Goal: Information Seeking & Learning: Learn about a topic

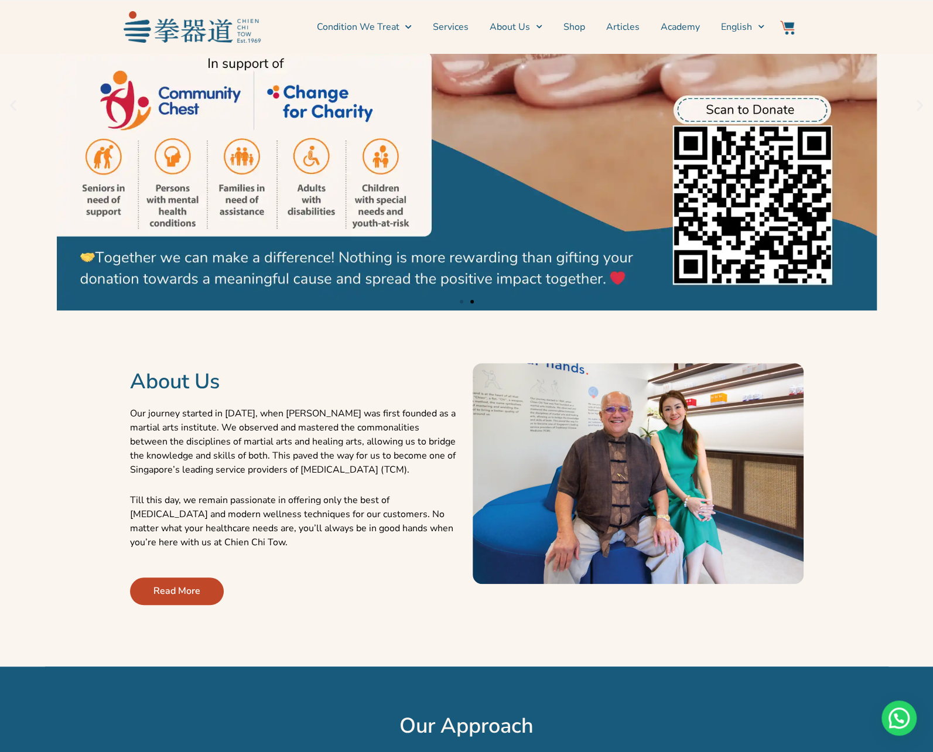
scroll to position [195, 0]
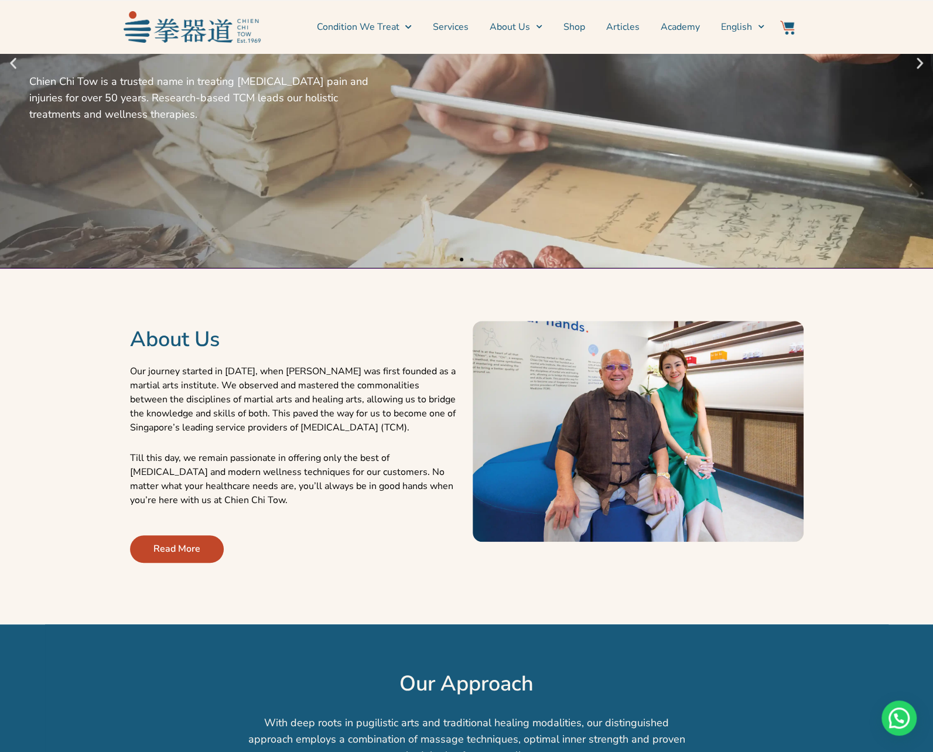
click at [176, 544] on span "Read More" at bounding box center [177, 549] width 47 height 14
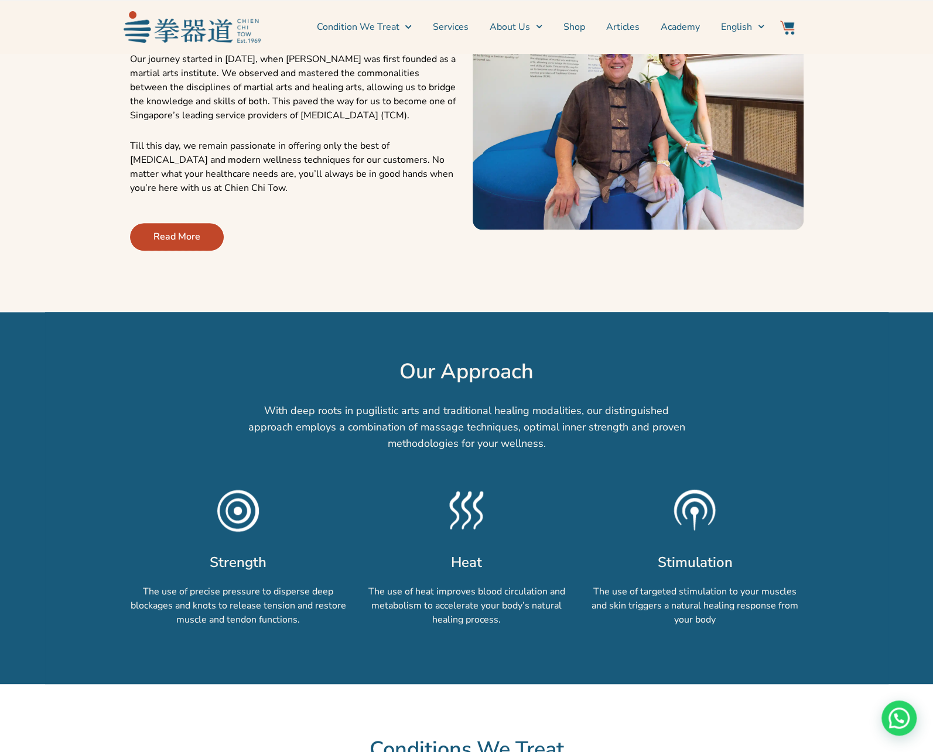
scroll to position [510, 0]
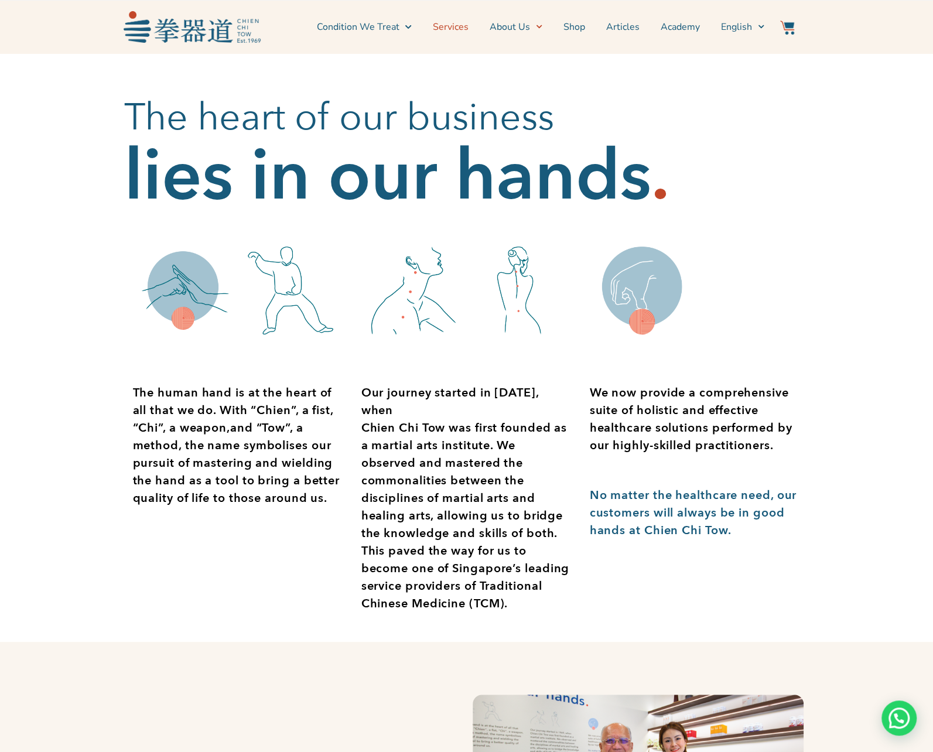
click at [465, 24] on link "Services" at bounding box center [451, 26] width 36 height 29
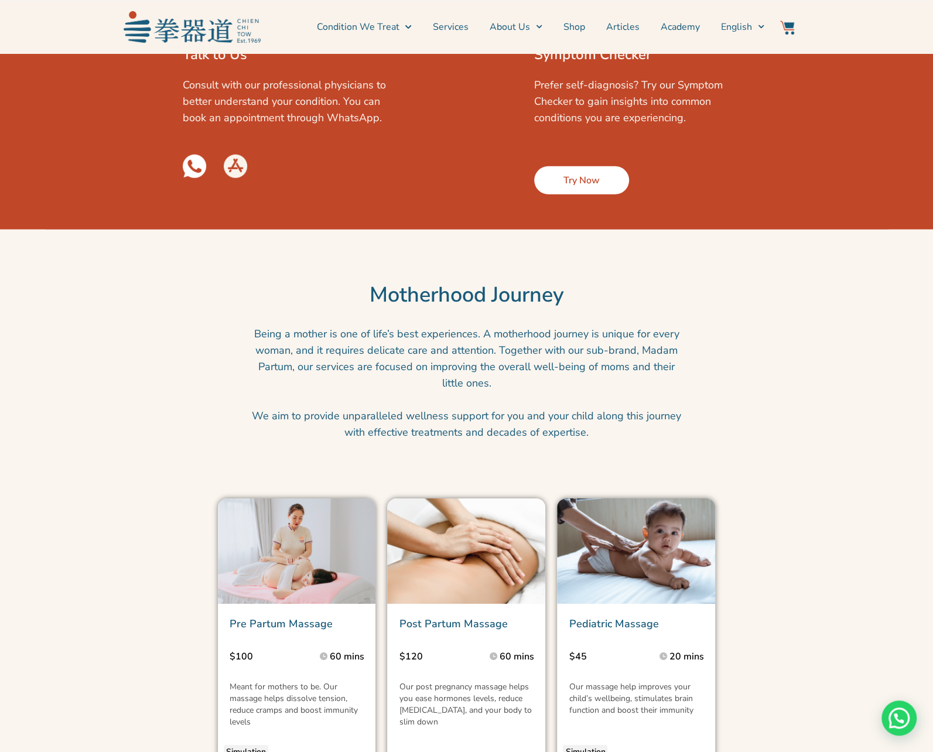
scroll to position [2109, 0]
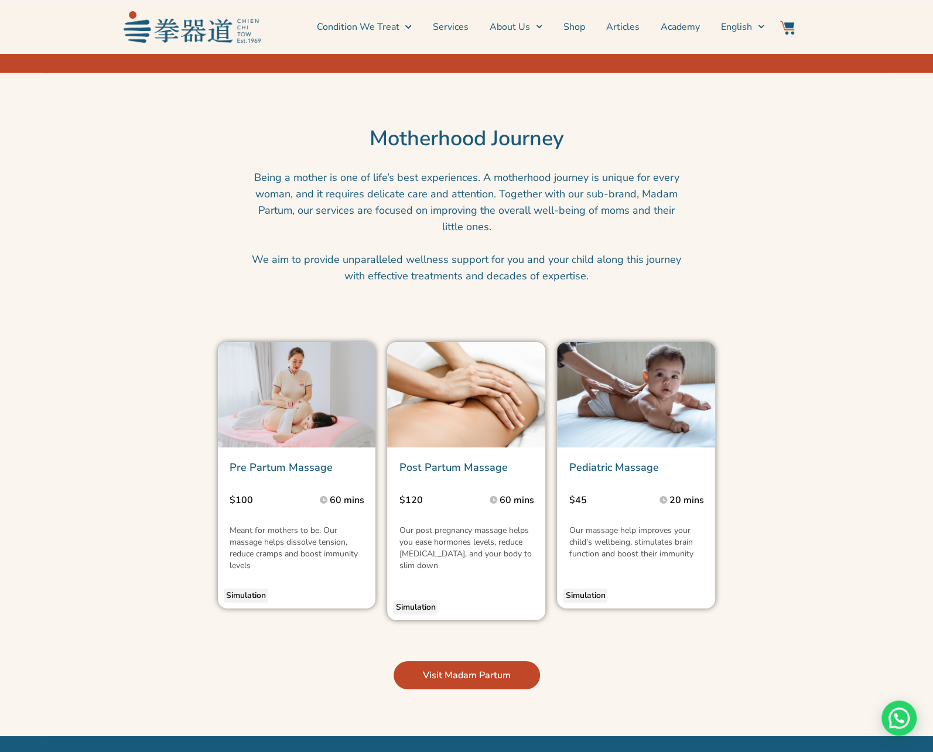
click at [316, 428] on img at bounding box center [297, 394] width 158 height 105
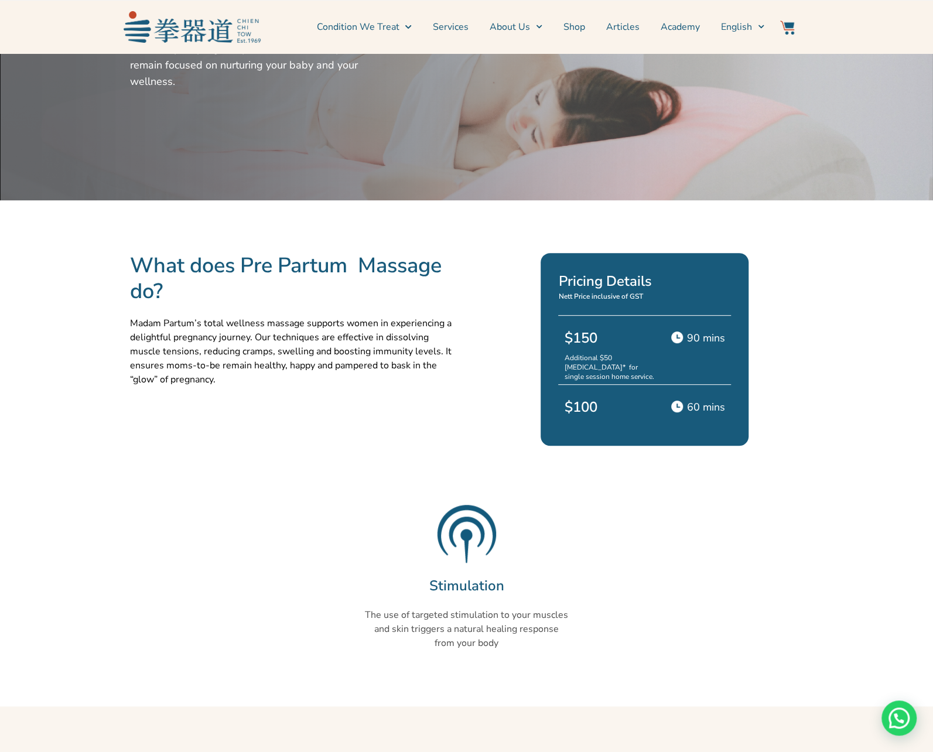
scroll to position [273, 0]
